Goal: Task Accomplishment & Management: Complete application form

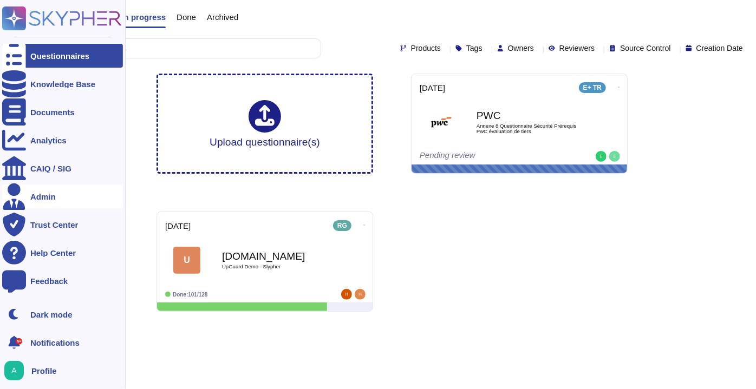
click at [62, 200] on div "Admin" at bounding box center [62, 197] width 121 height 24
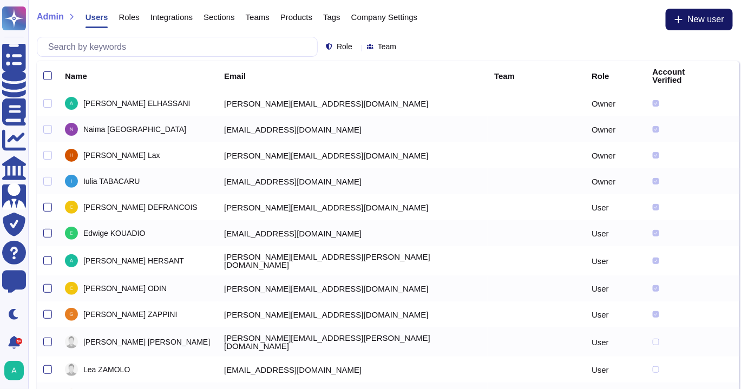
click at [692, 24] on span "New user" at bounding box center [706, 19] width 37 height 9
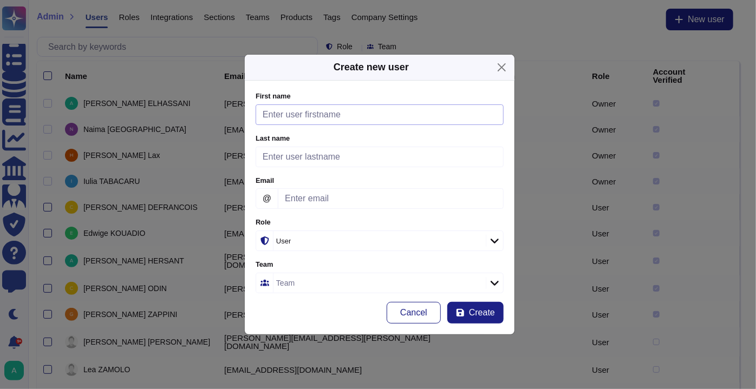
click at [317, 116] on input "First name" at bounding box center [380, 115] width 248 height 21
paste input "[PERSON_NAME][EMAIL_ADDRESS][PERSON_NAME][DOMAIN_NAME]"
type input "[PERSON_NAME][EMAIL_ADDRESS][PERSON_NAME][DOMAIN_NAME]"
click at [311, 162] on input "Last name" at bounding box center [380, 157] width 248 height 21
paste input "[PERSON_NAME][EMAIL_ADDRESS][PERSON_NAME][DOMAIN_NAME]"
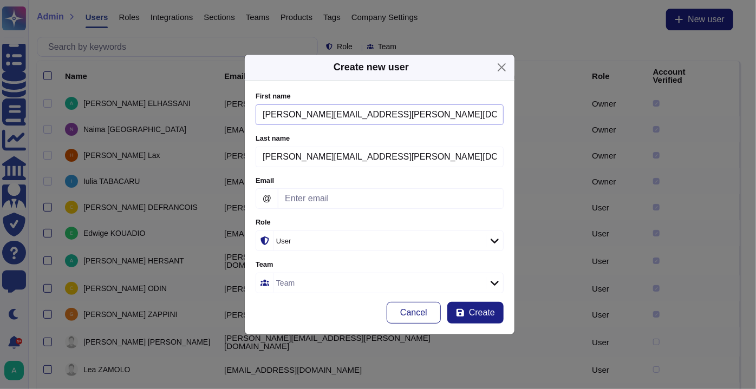
type input "[PERSON_NAME][EMAIL_ADDRESS][PERSON_NAME][DOMAIN_NAME]"
drag, startPoint x: 391, startPoint y: 115, endPoint x: 288, endPoint y: 116, distance: 102.9
click at [288, 116] on input "[PERSON_NAME][EMAIL_ADDRESS][PERSON_NAME][DOMAIN_NAME]" at bounding box center [380, 115] width 248 height 21
type input "Ivona"
drag, startPoint x: 286, startPoint y: 158, endPoint x: 248, endPoint y: 158, distance: 37.9
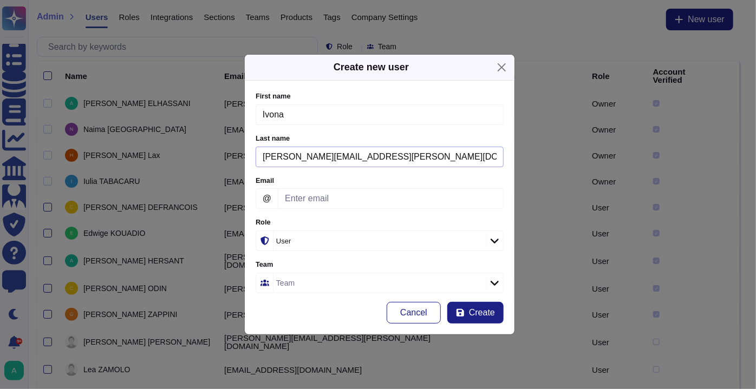
click at [248, 158] on div "First name [PERSON_NAME] Please fill this field Last name [PERSON_NAME][EMAIL_A…" at bounding box center [380, 208] width 270 height 254
drag, startPoint x: 367, startPoint y: 159, endPoint x: 297, endPoint y: 162, distance: 69.9
click at [297, 162] on input "[EMAIL_ADDRESS][DOMAIN_NAME]" at bounding box center [380, 157] width 248 height 21
type input "OANCEA"
click at [314, 199] on input "Email" at bounding box center [391, 198] width 226 height 21
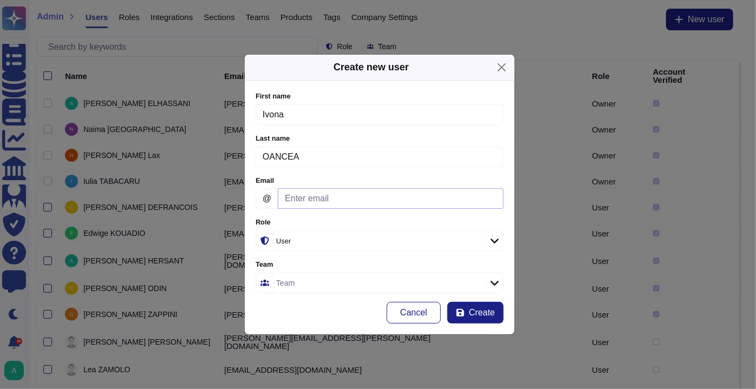
paste input "[PERSON_NAME][EMAIL_ADDRESS][PERSON_NAME][DOMAIN_NAME]"
type input "[PERSON_NAME][EMAIL_ADDRESS][PERSON_NAME][DOMAIN_NAME]"
click at [496, 239] on icon at bounding box center [495, 241] width 8 height 5
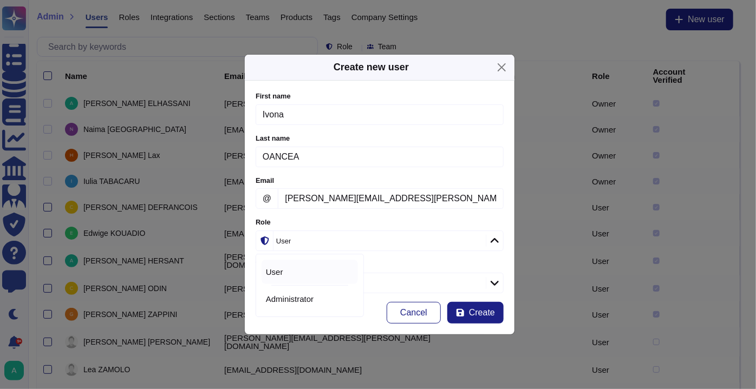
click at [496, 239] on icon at bounding box center [495, 240] width 8 height 5
click at [492, 281] on icon at bounding box center [495, 283] width 8 height 5
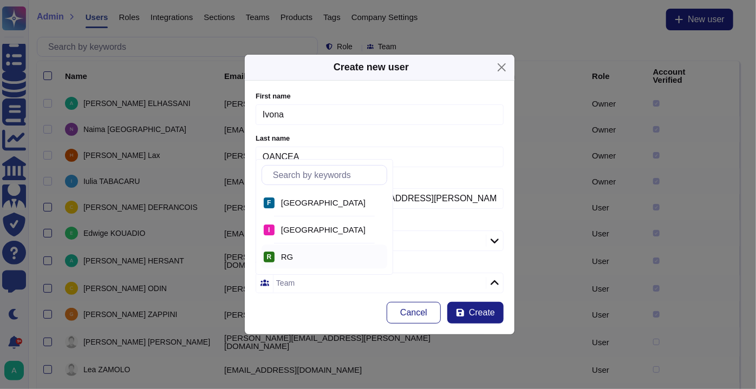
click at [309, 255] on div "RG" at bounding box center [332, 257] width 102 height 10
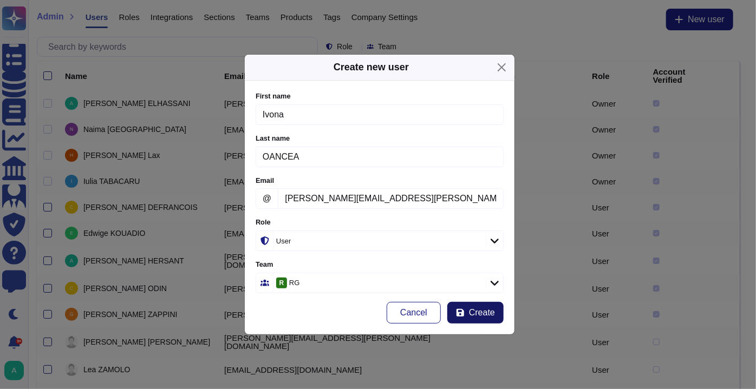
click at [484, 311] on span "Create" at bounding box center [482, 313] width 26 height 9
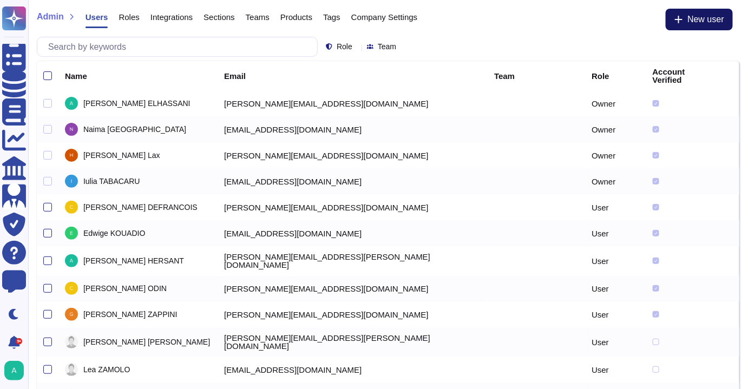
click at [720, 18] on span "New user" at bounding box center [706, 19] width 37 height 9
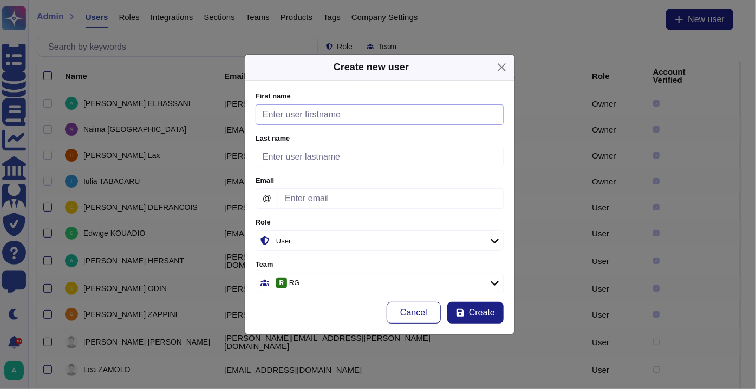
click at [296, 122] on input "First name" at bounding box center [380, 115] width 248 height 21
paste input "[PERSON_NAME][EMAIL_ADDRESS][DOMAIN_NAME]"
type input "[PERSON_NAME][EMAIL_ADDRESS][DOMAIN_NAME]"
click at [290, 159] on input "Last name" at bounding box center [380, 157] width 248 height 21
paste input "[PERSON_NAME][EMAIL_ADDRESS][DOMAIN_NAME]"
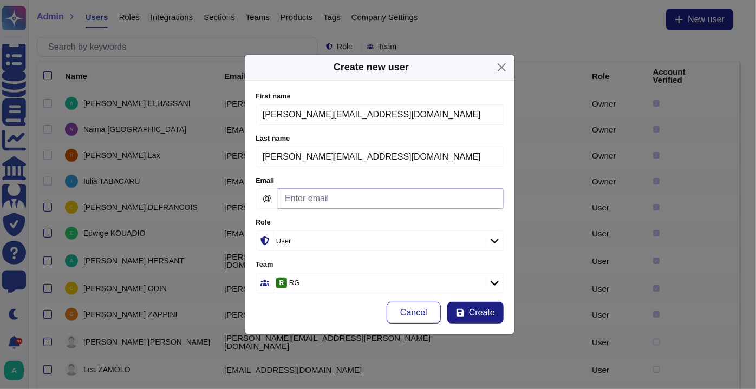
type input "[PERSON_NAME][EMAIL_ADDRESS][DOMAIN_NAME]"
click at [295, 195] on input "Email" at bounding box center [391, 198] width 226 height 21
paste input "[PERSON_NAME][EMAIL_ADDRESS][DOMAIN_NAME]"
type input "[PERSON_NAME][EMAIL_ADDRESS][DOMAIN_NAME]"
drag, startPoint x: 391, startPoint y: 118, endPoint x: 290, endPoint y: 120, distance: 100.8
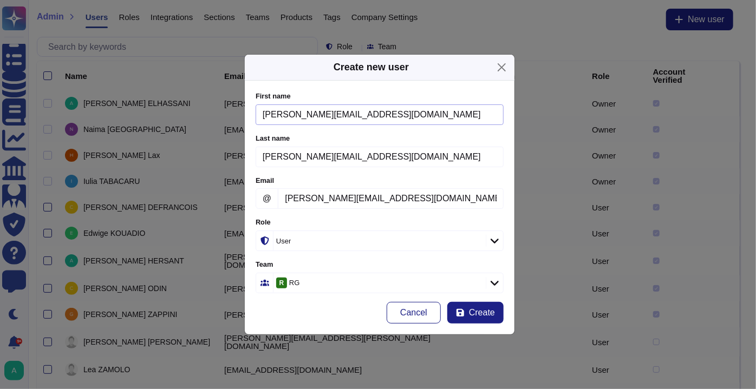
click at [290, 120] on input "[PERSON_NAME][EMAIL_ADDRESS][DOMAIN_NAME]" at bounding box center [380, 115] width 248 height 21
type input "[PERSON_NAME]"
drag, startPoint x: 289, startPoint y: 156, endPoint x: 230, endPoint y: 157, distance: 59.6
click at [230, 157] on div "Create new user First name [PERSON_NAME] Please fill this field Last name [PERS…" at bounding box center [378, 194] width 756 height 389
drag, startPoint x: 364, startPoint y: 160, endPoint x: 301, endPoint y: 159, distance: 63.4
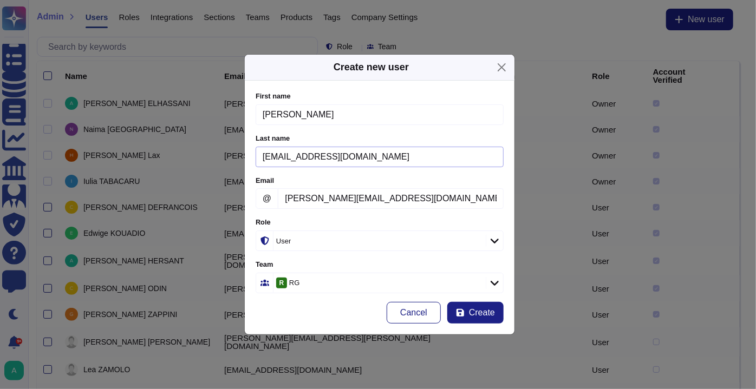
click at [301, 159] on input "[EMAIL_ADDRESS][DOMAIN_NAME]" at bounding box center [380, 157] width 248 height 21
type input "ROVERCH"
click at [467, 311] on button "Create" at bounding box center [475, 313] width 56 height 22
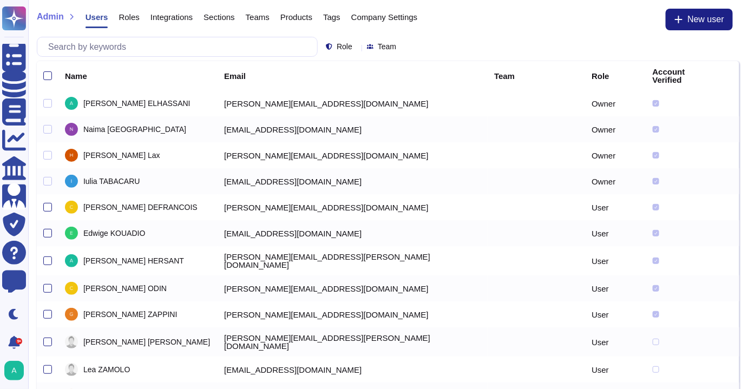
click at [127, 21] on span "Roles" at bounding box center [129, 17] width 21 height 8
